Goal: Find specific page/section: Find specific page/section

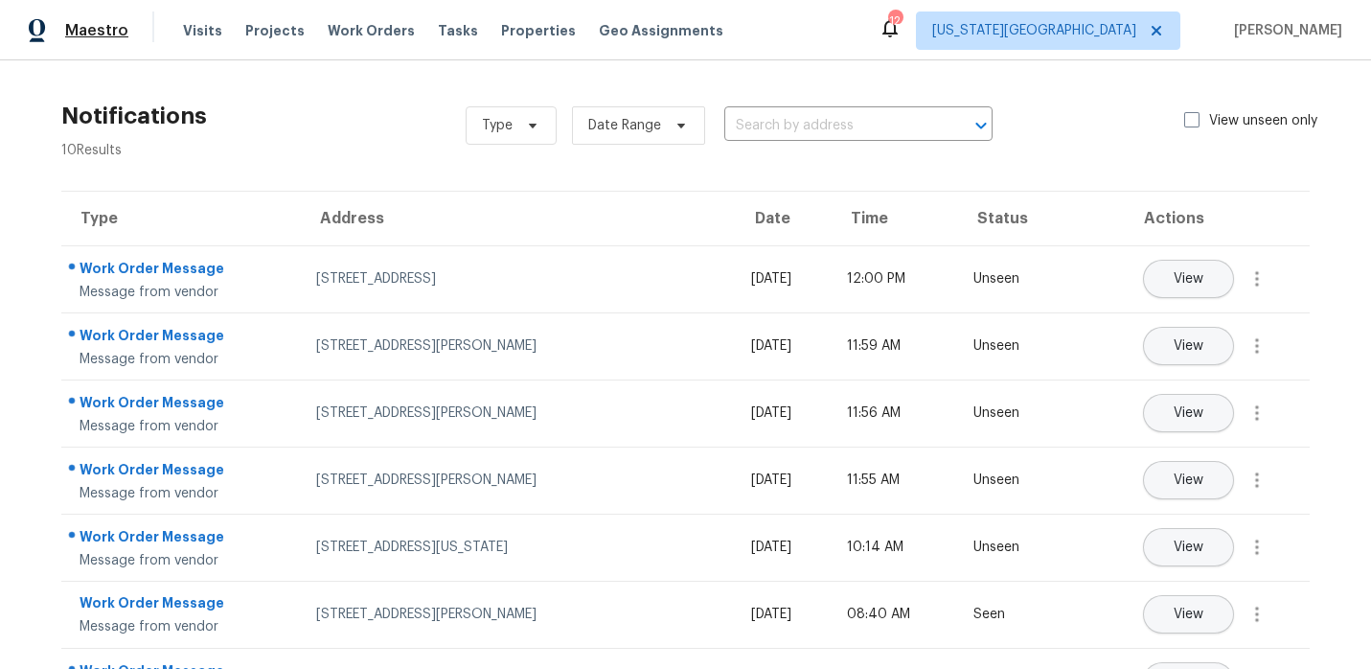
click at [112, 38] on span "Maestro" at bounding box center [96, 30] width 63 height 19
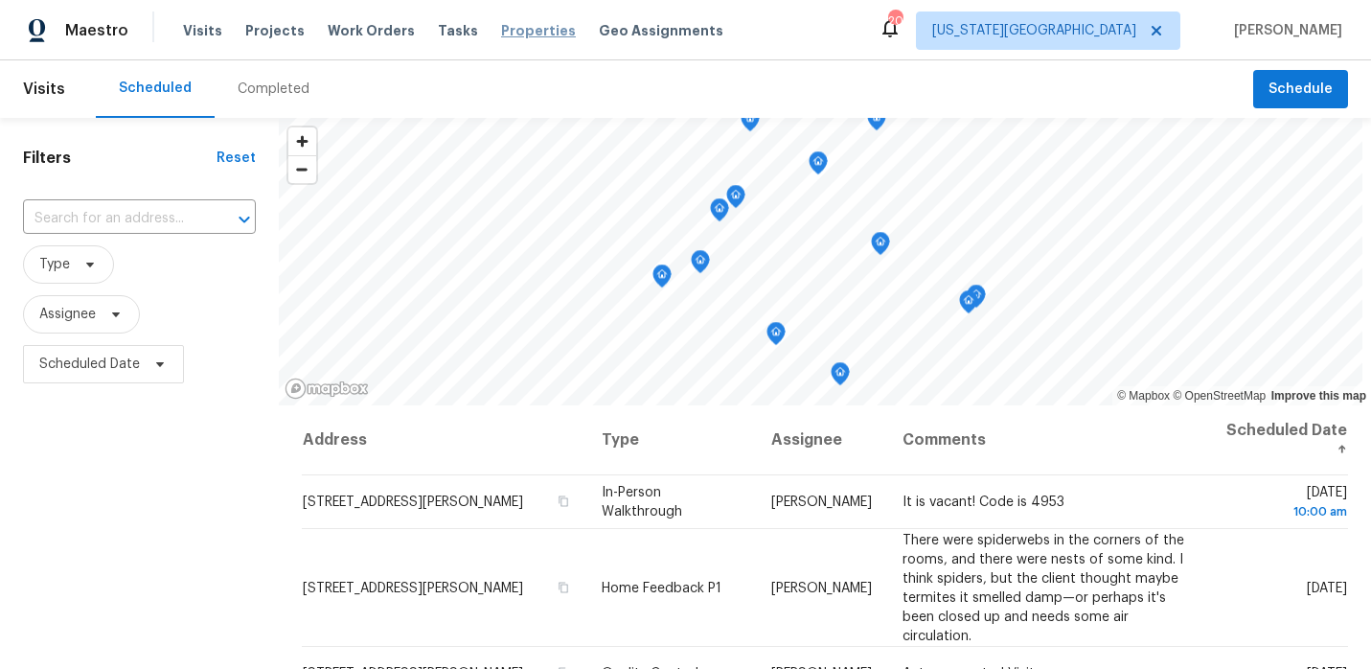
click at [518, 36] on span "Properties" at bounding box center [538, 30] width 75 height 19
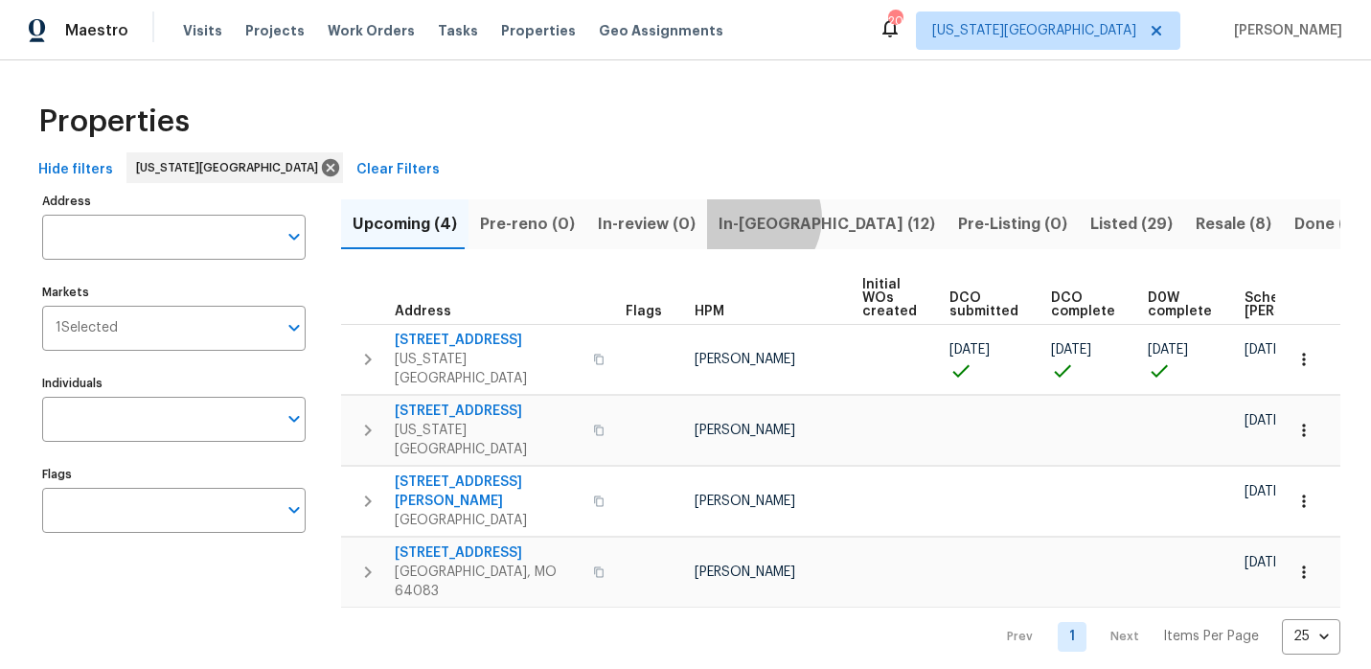
click at [738, 218] on span "In-[GEOGRAPHIC_DATA] (12)" at bounding box center [827, 224] width 217 height 27
